Goal: Information Seeking & Learning: Learn about a topic

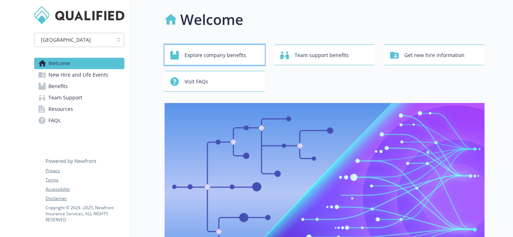
click at [184, 56] on div "Explore company benefits" at bounding box center [215, 55] width 91 height 14
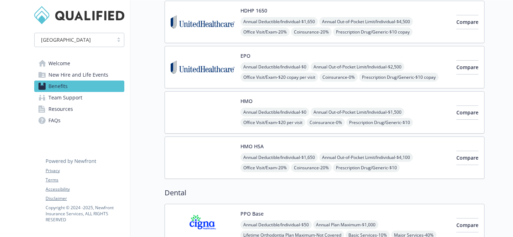
scroll to position [126, 0]
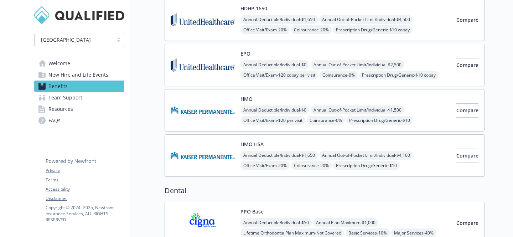
click at [201, 155] on img at bounding box center [203, 155] width 64 height 30
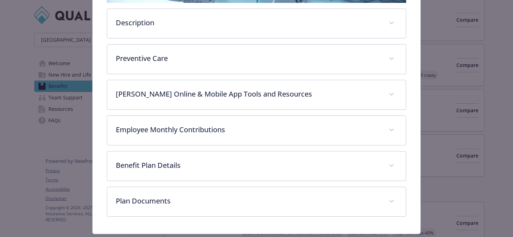
scroll to position [184, 0]
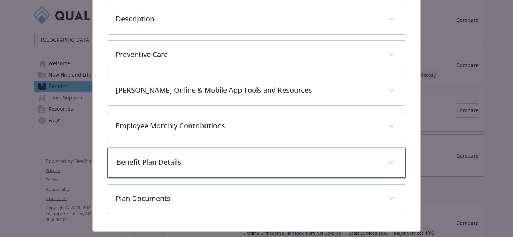
click at [260, 165] on p "Benefit Plan Details" at bounding box center [248, 162] width 263 height 11
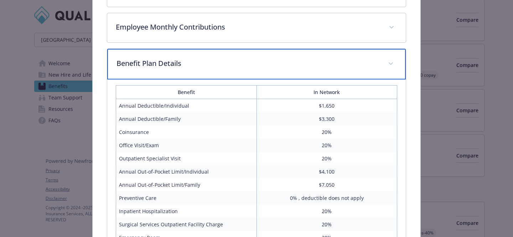
click at [259, 68] on p "Benefit Plan Details" at bounding box center [248, 63] width 263 height 11
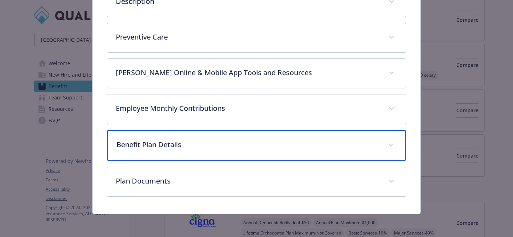
scroll to position [201, 0]
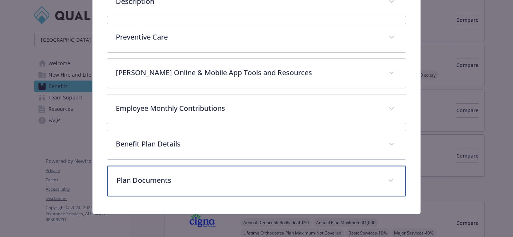
click at [267, 181] on p "Plan Documents" at bounding box center [248, 180] width 263 height 11
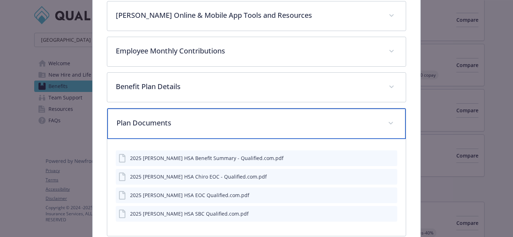
scroll to position [284, 0]
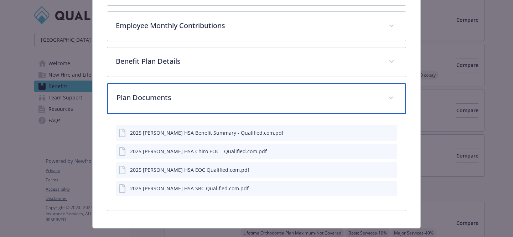
click at [388, 98] on span "details for plan Medical - HMO HSA - HDHP HMO" at bounding box center [390, 97] width 11 height 11
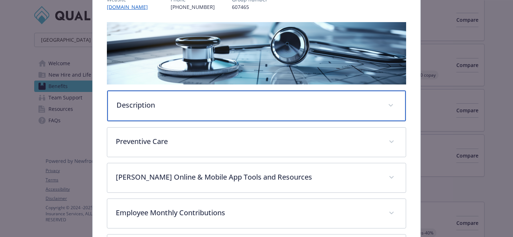
click at [242, 105] on p "Description" at bounding box center [248, 105] width 263 height 11
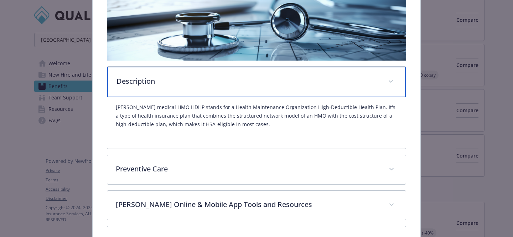
scroll to position [122, 0]
click at [234, 88] on div "Description" at bounding box center [256, 81] width 299 height 31
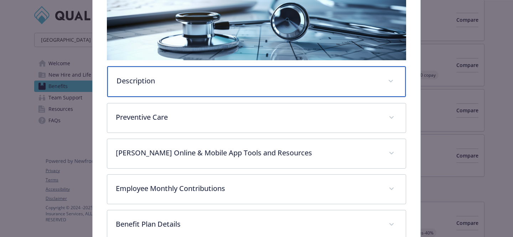
scroll to position [0, 0]
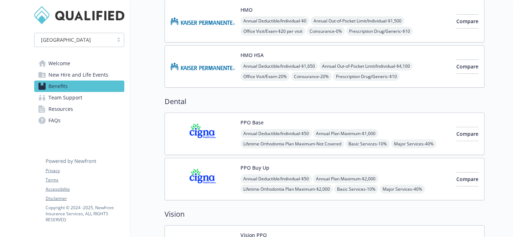
scroll to position [210, 0]
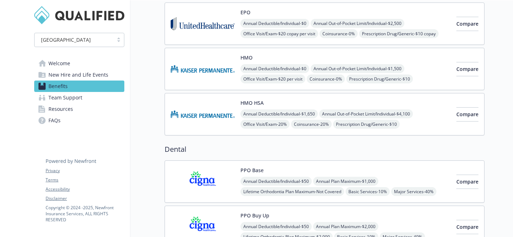
click at [215, 68] on img at bounding box center [203, 69] width 64 height 30
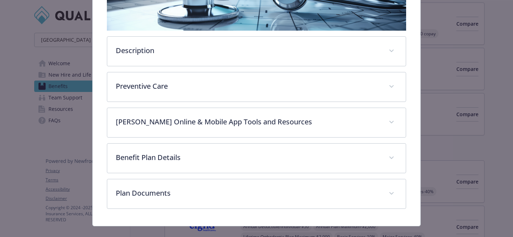
scroll to position [164, 0]
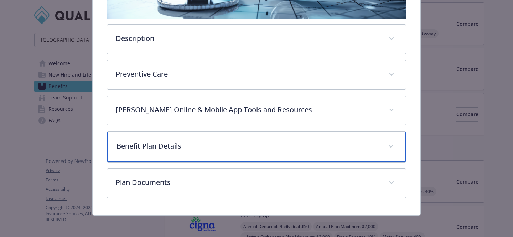
click at [255, 152] on div "Benefit Plan Details" at bounding box center [256, 146] width 299 height 31
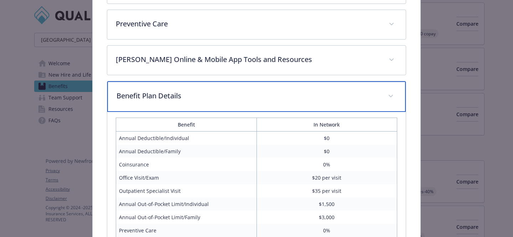
click at [246, 106] on div "Benefit Plan Details" at bounding box center [256, 96] width 299 height 31
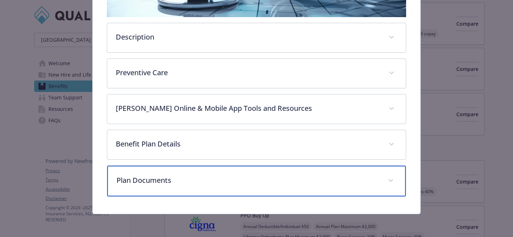
click at [206, 182] on p "Plan Documents" at bounding box center [248, 180] width 263 height 11
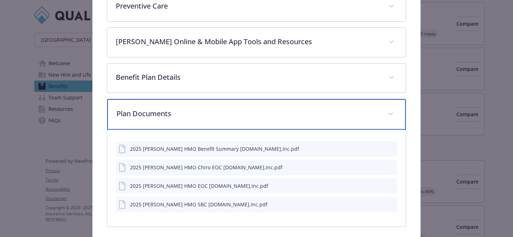
scroll to position [237, 0]
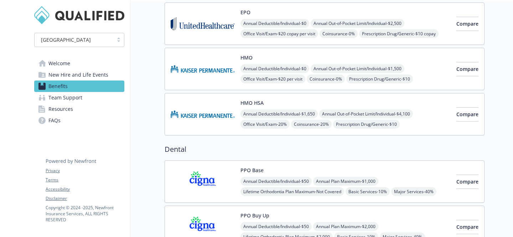
click at [358, 114] on span "Annual Out-of-Pocket Limit/Individual - $4,100" at bounding box center [366, 113] width 94 height 9
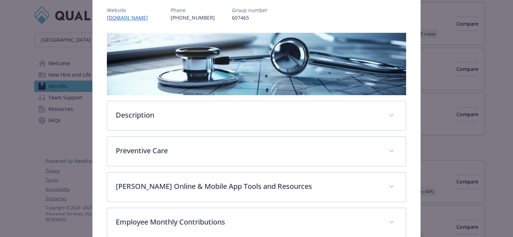
scroll to position [99, 0]
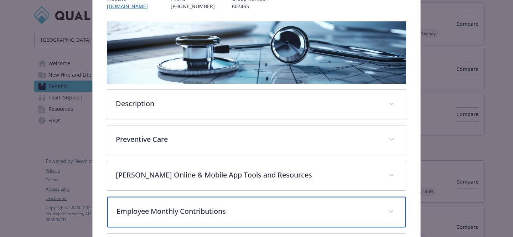
click at [218, 207] on p "Employee Monthly Contributions" at bounding box center [248, 211] width 263 height 11
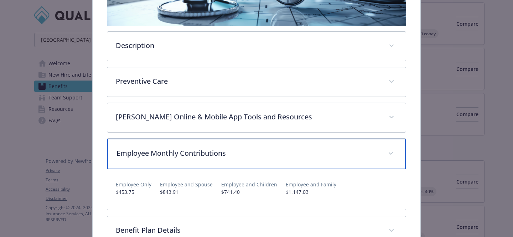
scroll to position [196, 0]
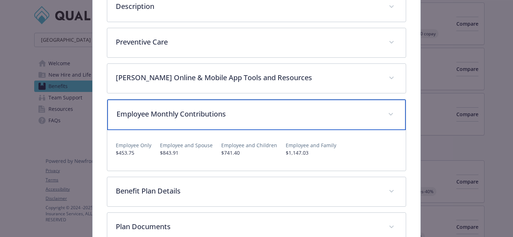
click at [252, 118] on p "Employee Monthly Contributions" at bounding box center [248, 114] width 263 height 11
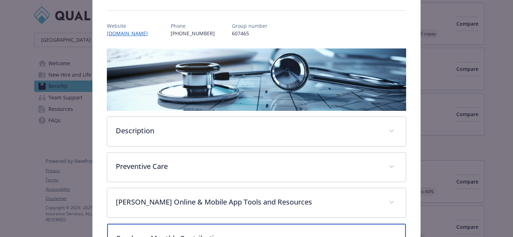
scroll to position [89, 0]
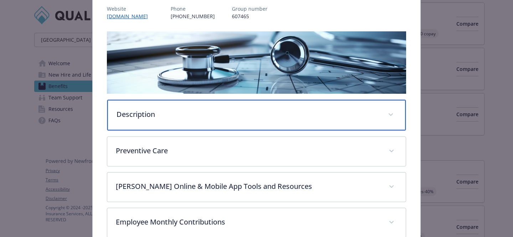
click at [213, 120] on div "Description" at bounding box center [256, 115] width 299 height 31
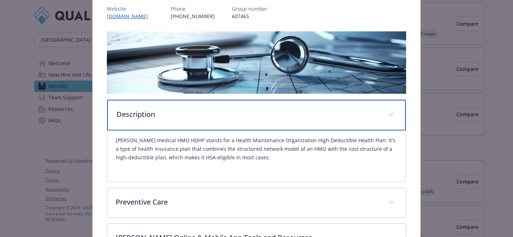
click at [213, 120] on div "Description" at bounding box center [256, 115] width 299 height 31
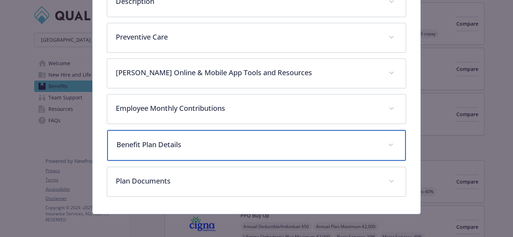
click at [198, 144] on p "Benefit Plan Details" at bounding box center [248, 144] width 263 height 11
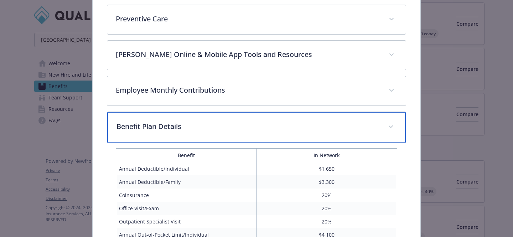
scroll to position [199, 0]
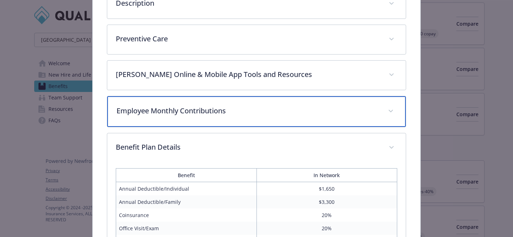
click at [202, 110] on p "Employee Monthly Contributions" at bounding box center [248, 110] width 263 height 11
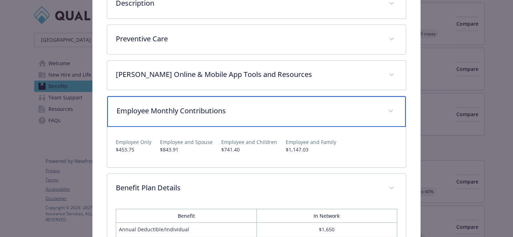
scroll to position [201, 0]
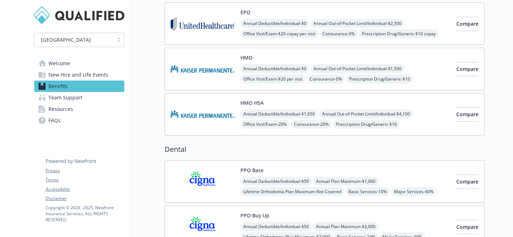
click at [278, 69] on span "Annual Deductible/Individual - $0" at bounding box center [275, 68] width 69 height 9
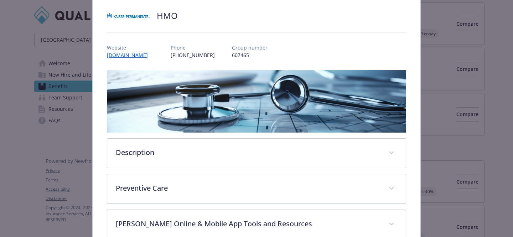
scroll to position [127, 0]
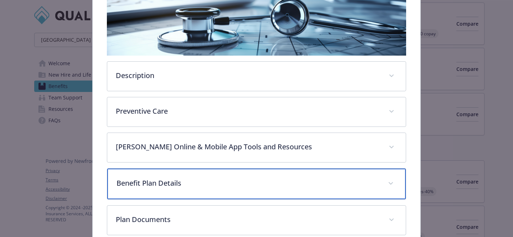
click at [193, 183] on p "Benefit Plan Details" at bounding box center [248, 183] width 263 height 11
click at [193, 187] on p "Benefit Plan Details" at bounding box center [248, 183] width 263 height 11
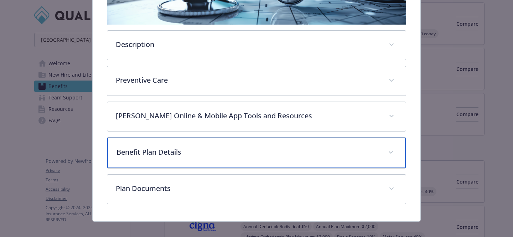
scroll to position [165, 0]
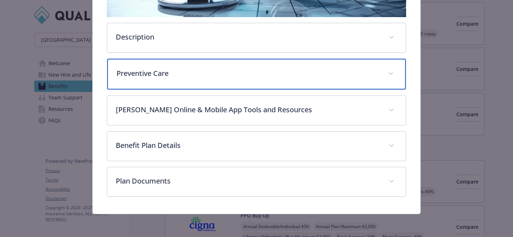
click at [221, 74] on p "Preventive Care" at bounding box center [248, 73] width 263 height 11
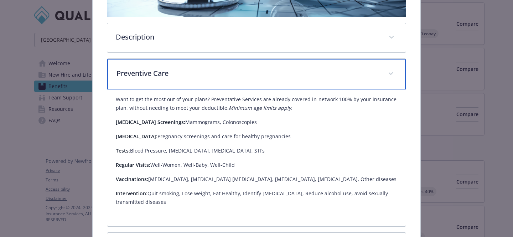
click at [221, 74] on p "Preventive Care" at bounding box center [248, 73] width 263 height 11
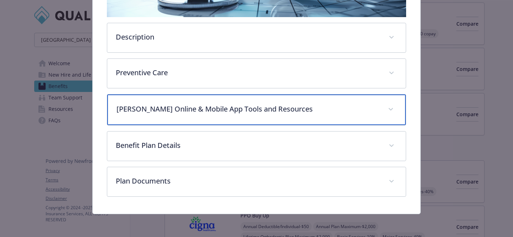
click at [227, 112] on p "[PERSON_NAME] Online & Mobile App Tools and Resources" at bounding box center [248, 109] width 263 height 11
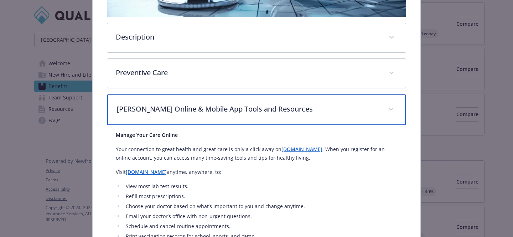
click at [227, 112] on p "[PERSON_NAME] Online & Mobile App Tools and Resources" at bounding box center [248, 109] width 263 height 11
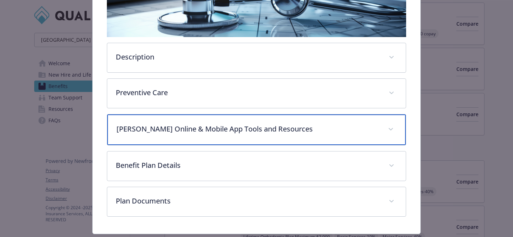
scroll to position [124, 0]
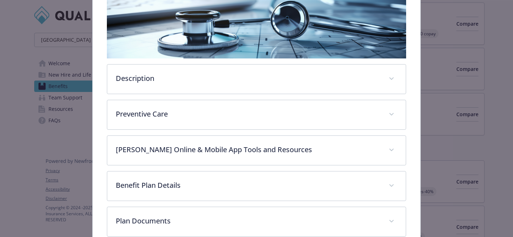
click at [226, 96] on div "Description [PERSON_NAME] offers an all-in-one approach to healthcare, with pre…" at bounding box center [256, 116] width 299 height 241
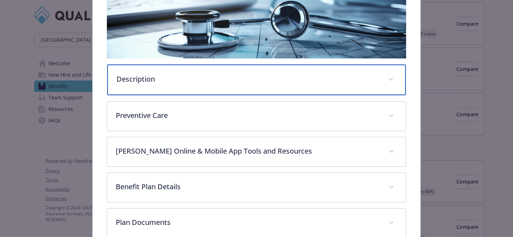
click at [223, 84] on div "Description" at bounding box center [256, 79] width 299 height 31
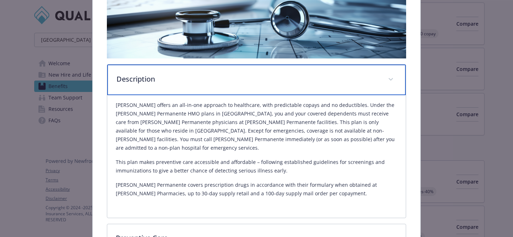
click at [223, 84] on p "Description" at bounding box center [248, 79] width 263 height 11
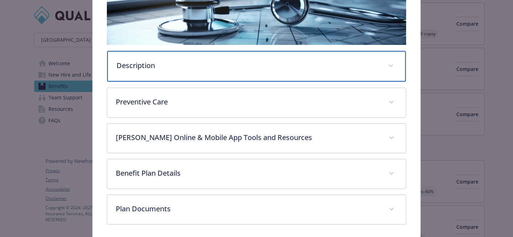
scroll to position [136, 0]
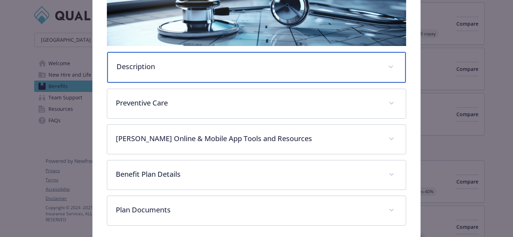
click at [203, 75] on div "Description" at bounding box center [256, 67] width 299 height 31
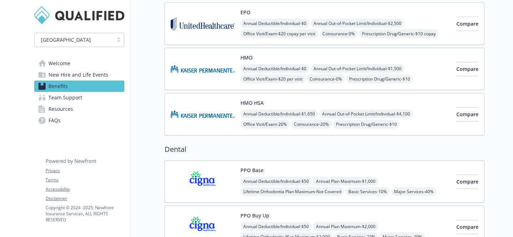
click at [230, 130] on div "HMO HSA Annual Deductible/Individual - $1,650 Annual Out-of-Pocket Limit/Indivi…" at bounding box center [325, 114] width 320 height 42
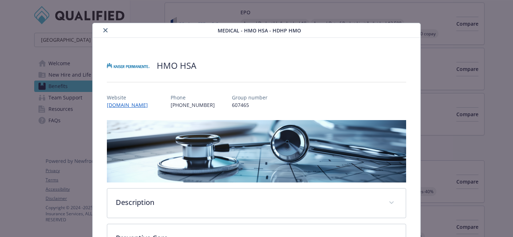
scroll to position [21, 0]
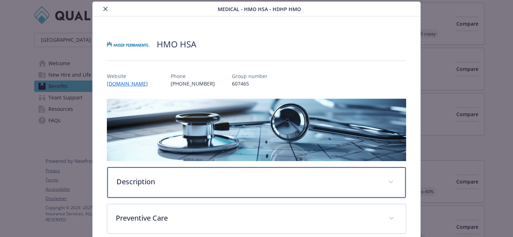
click at [188, 172] on div "Description" at bounding box center [256, 182] width 299 height 31
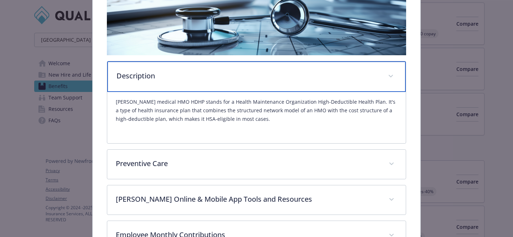
scroll to position [131, 0]
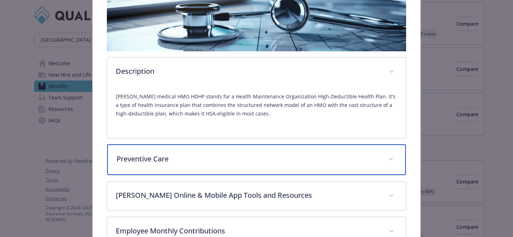
click at [205, 167] on div "Preventive Care" at bounding box center [256, 159] width 299 height 31
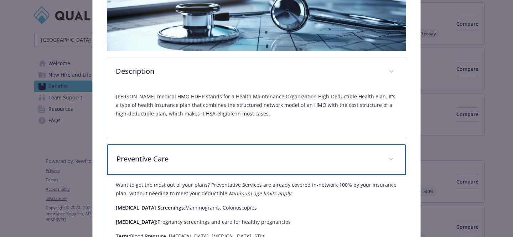
click at [210, 160] on p "Preventive Care" at bounding box center [248, 159] width 263 height 11
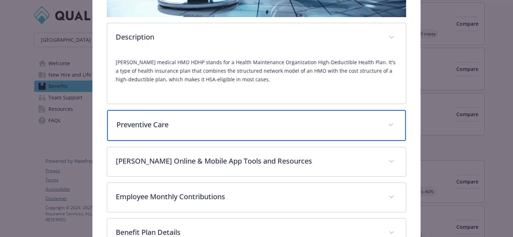
scroll to position [180, 0]
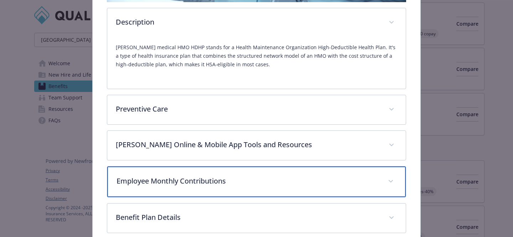
click at [229, 187] on div "Employee Monthly Contributions" at bounding box center [256, 181] width 299 height 31
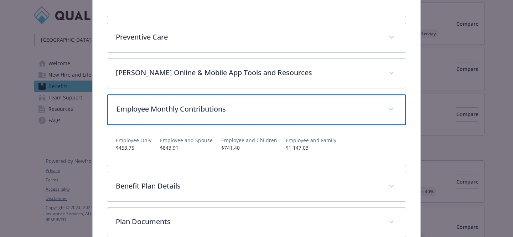
scroll to position [254, 0]
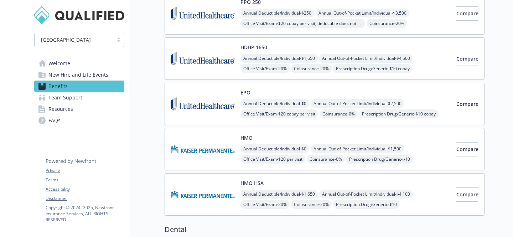
scroll to position [82, 0]
